Goal: Task Accomplishment & Management: Use online tool/utility

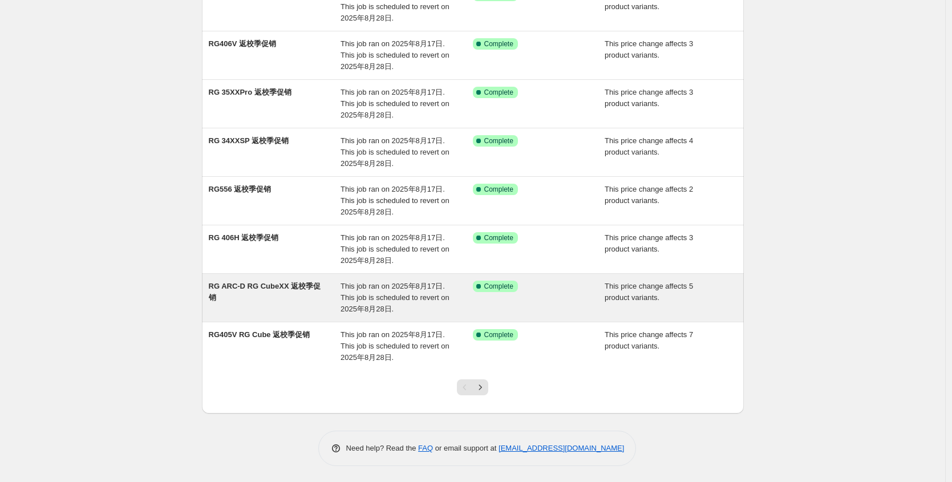
scroll to position [220, 0]
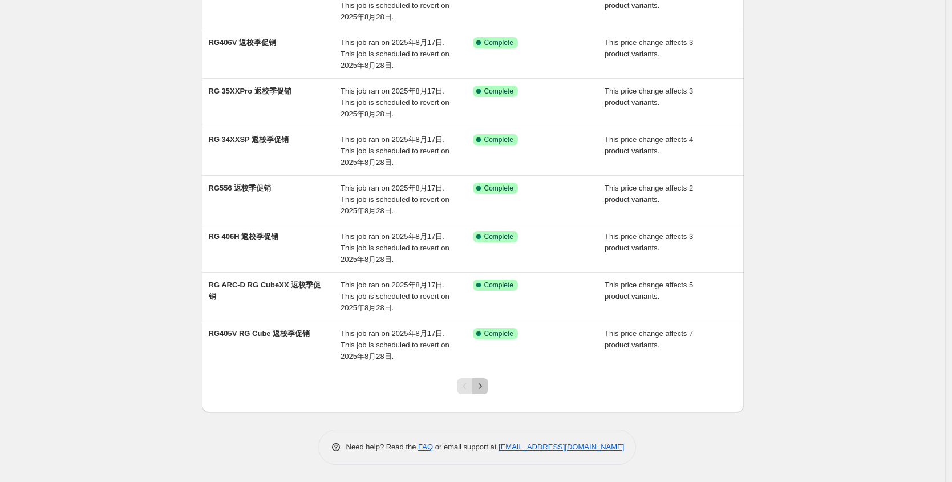
click at [485, 379] on button "Next" at bounding box center [480, 386] width 16 height 16
click at [483, 387] on icon "Next" at bounding box center [480, 386] width 11 height 11
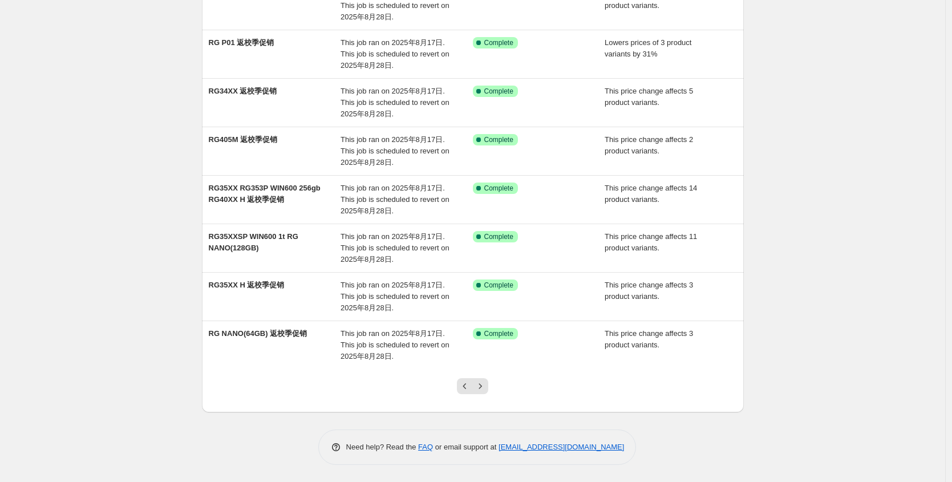
scroll to position [0, 0]
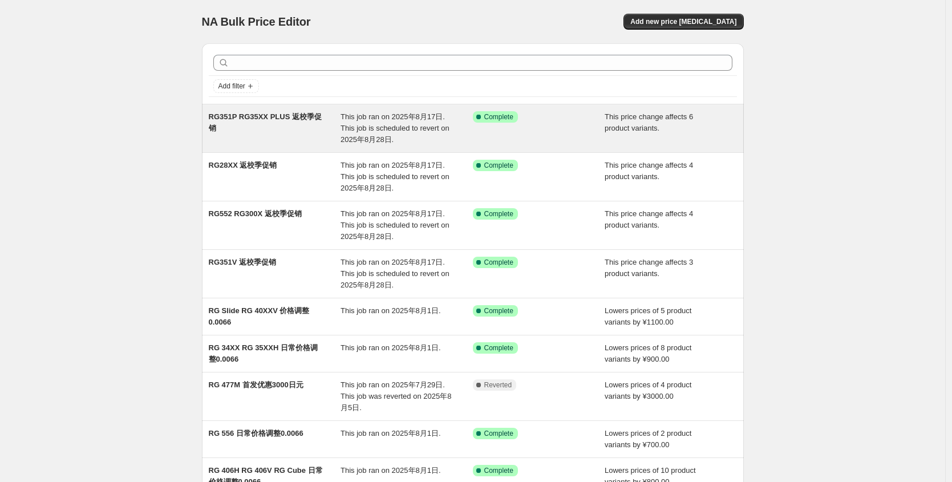
click at [390, 152] on div "RG351P RG35XX PLUS 返校季促销 This job ran on 2025年8月17日. This job is scheduled to r…" at bounding box center [473, 128] width 542 height 48
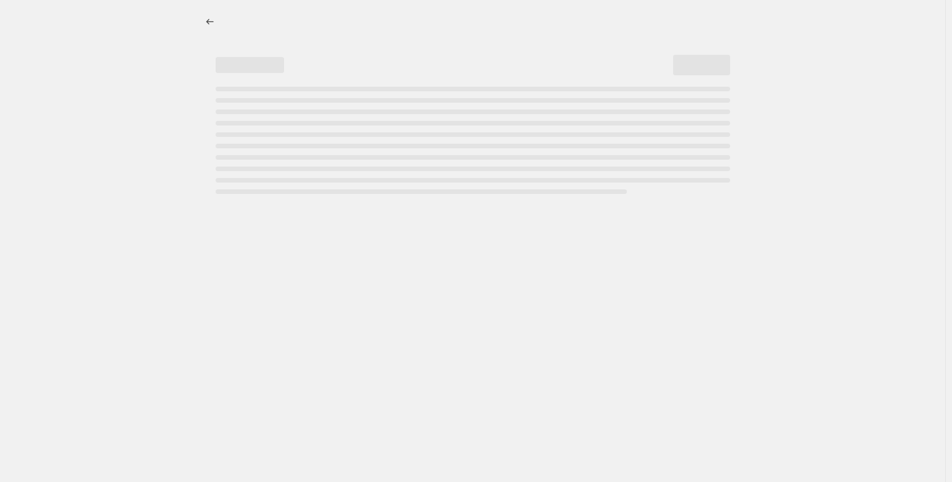
select select "pcap"
select select "no_change"
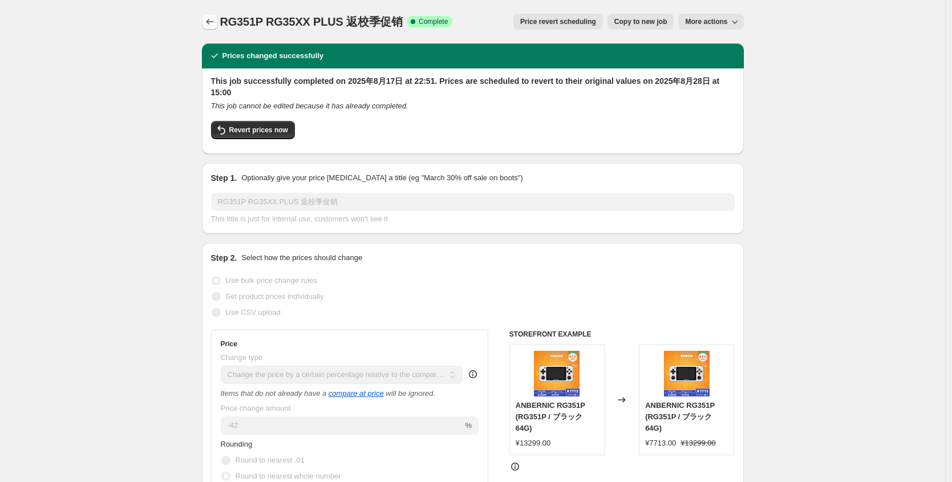
click at [216, 26] on icon "Price change jobs" at bounding box center [209, 21] width 11 height 11
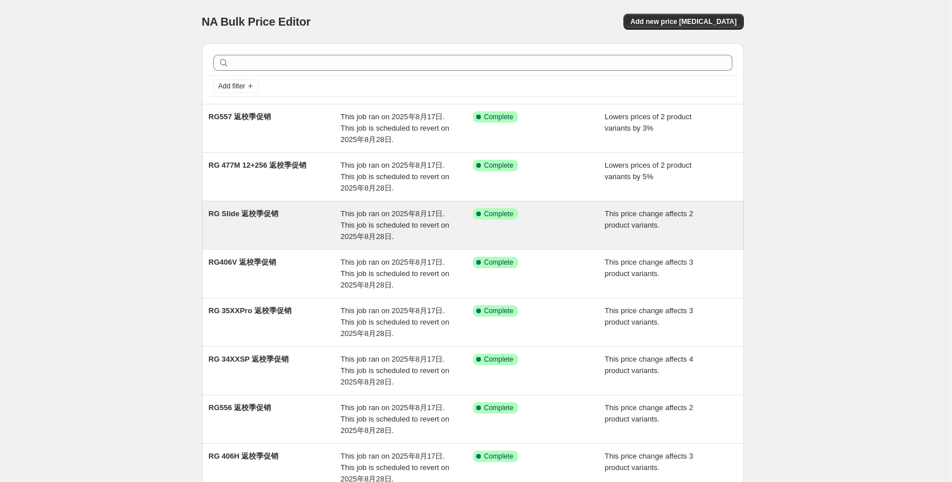
scroll to position [220, 0]
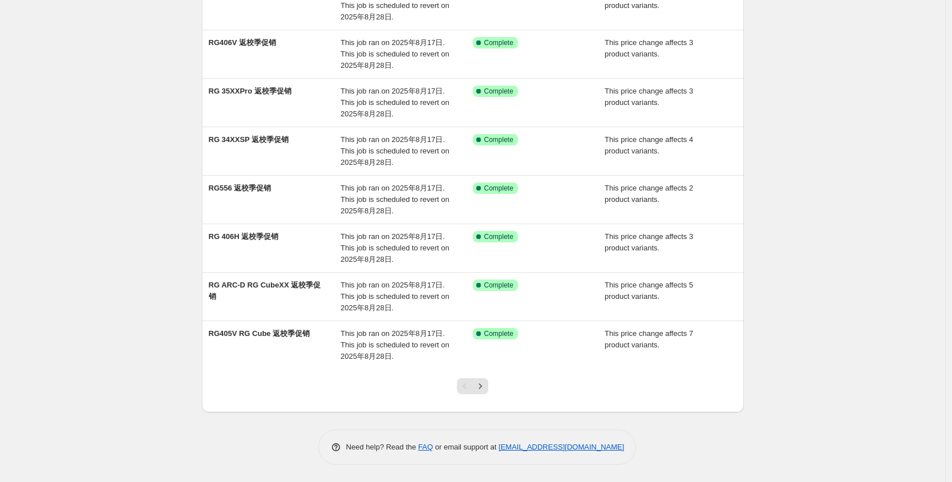
click at [492, 383] on div at bounding box center [473, 390] width 46 height 43
click at [486, 382] on icon "Next" at bounding box center [480, 386] width 11 height 11
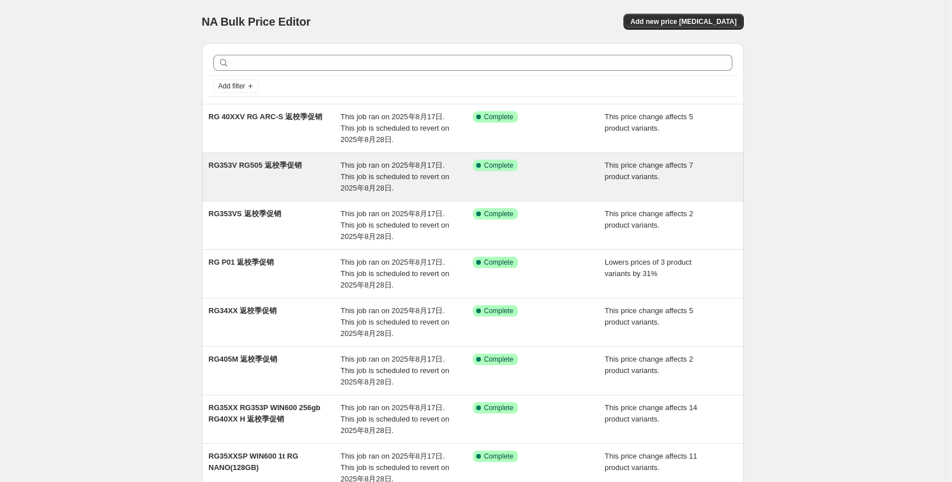
click at [374, 187] on span "This job ran on 2025年8月17日. This job is scheduled to revert on 2025年8月28日." at bounding box center [395, 176] width 109 height 31
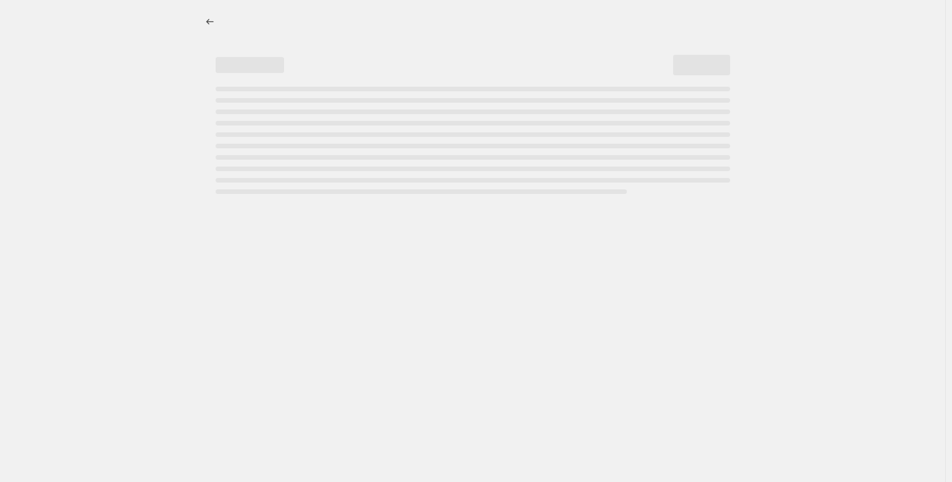
select select "pcap"
select select "no_change"
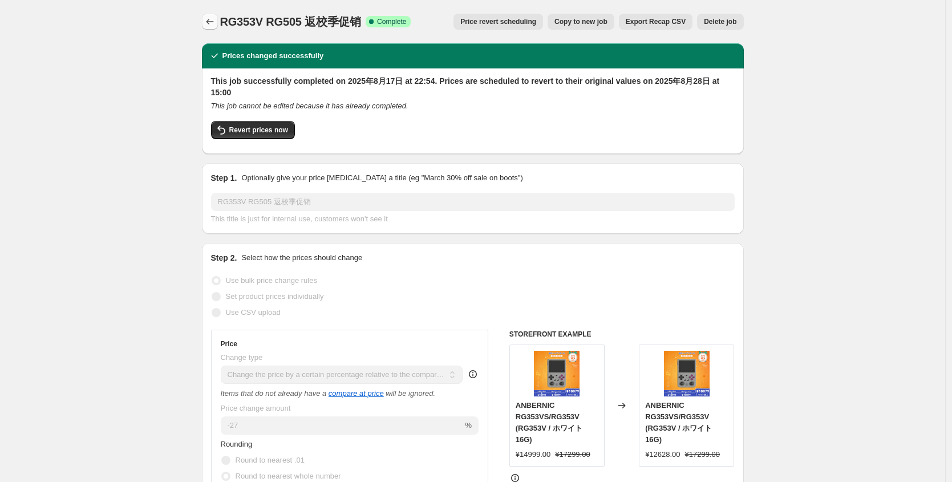
click at [213, 14] on button "Price change jobs" at bounding box center [210, 22] width 16 height 16
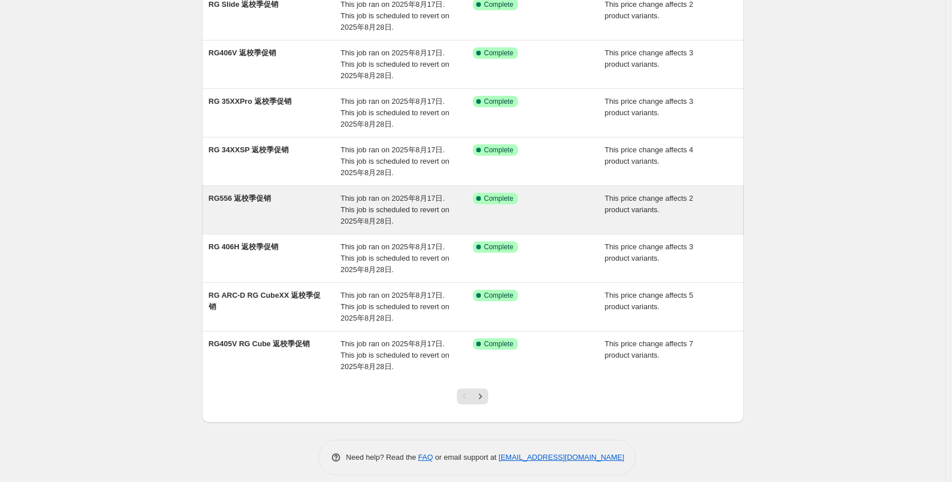
scroll to position [220, 0]
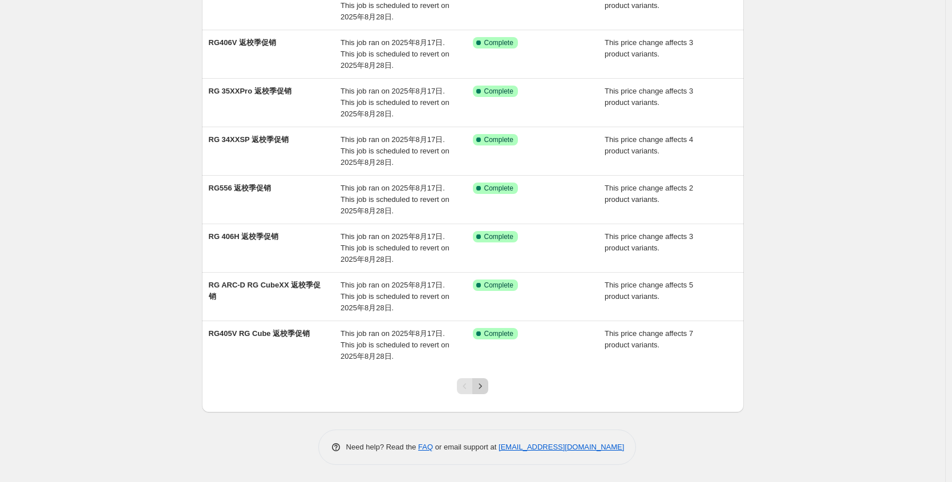
click at [486, 388] on icon "Next" at bounding box center [480, 386] width 11 height 11
click at [481, 379] on button "Next" at bounding box center [480, 386] width 16 height 16
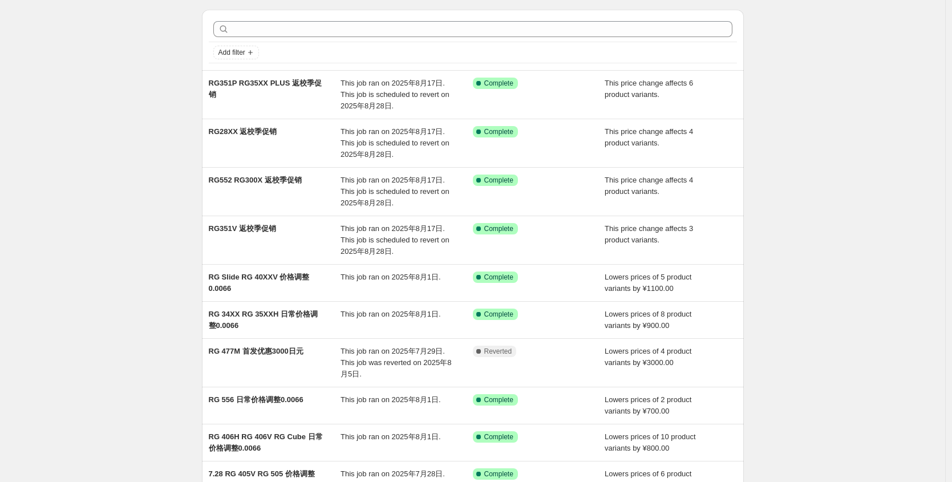
scroll to position [0, 0]
